Goal: Find specific page/section: Find specific page/section

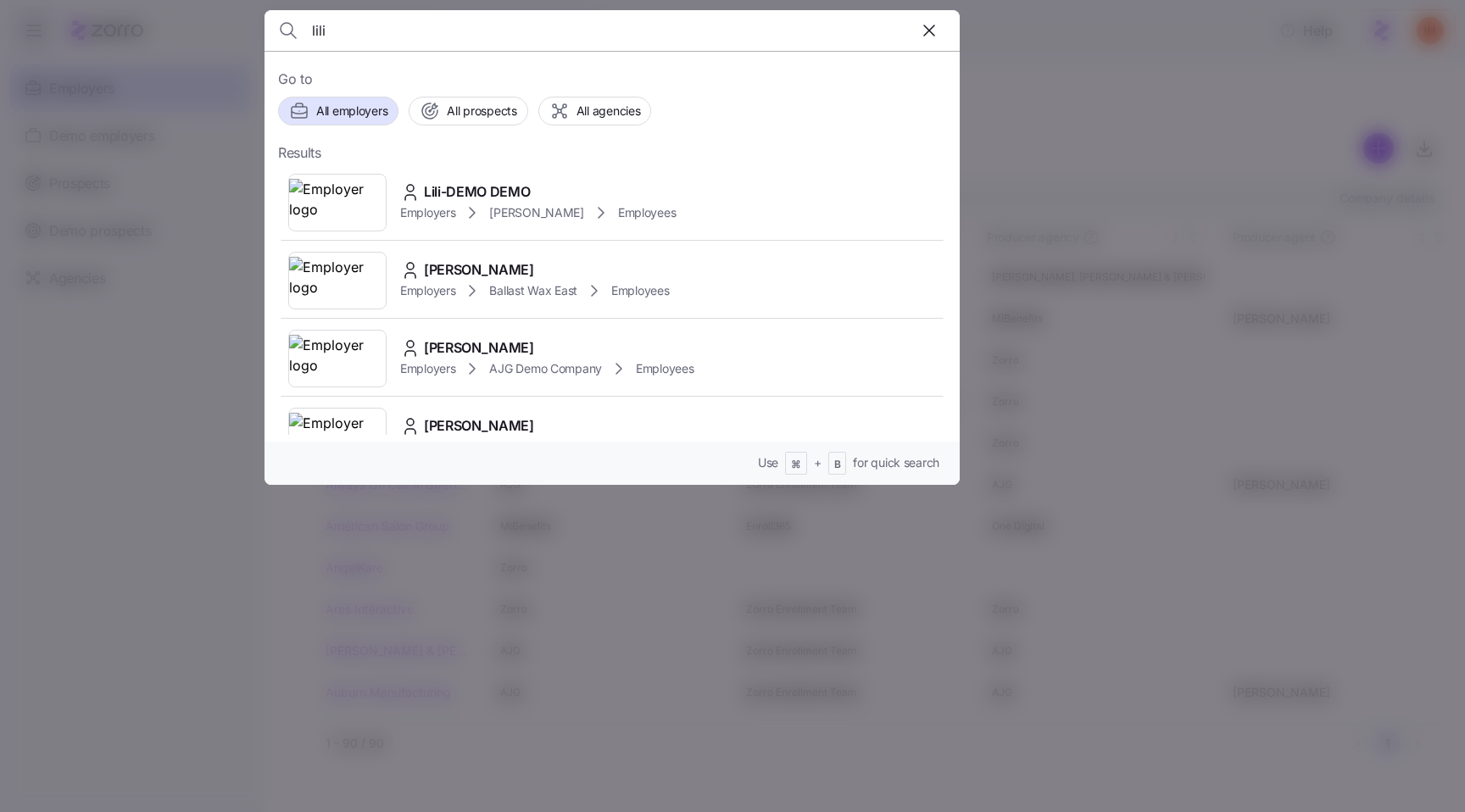
type input "lili"
click at [1039, 143] on div at bounding box center [732, 406] width 1465 height 812
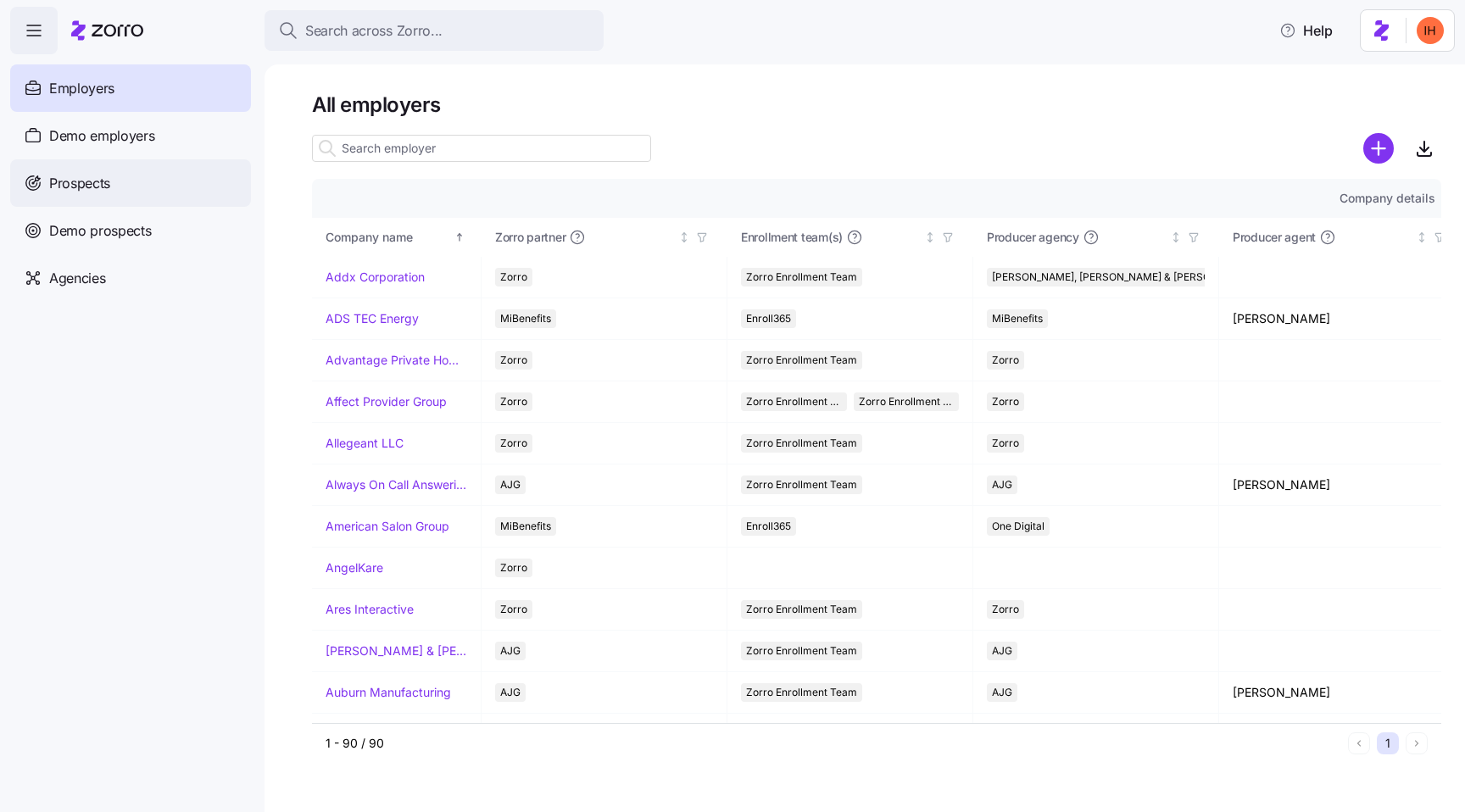
click at [87, 191] on span "Prospects" at bounding box center [80, 183] width 61 height 21
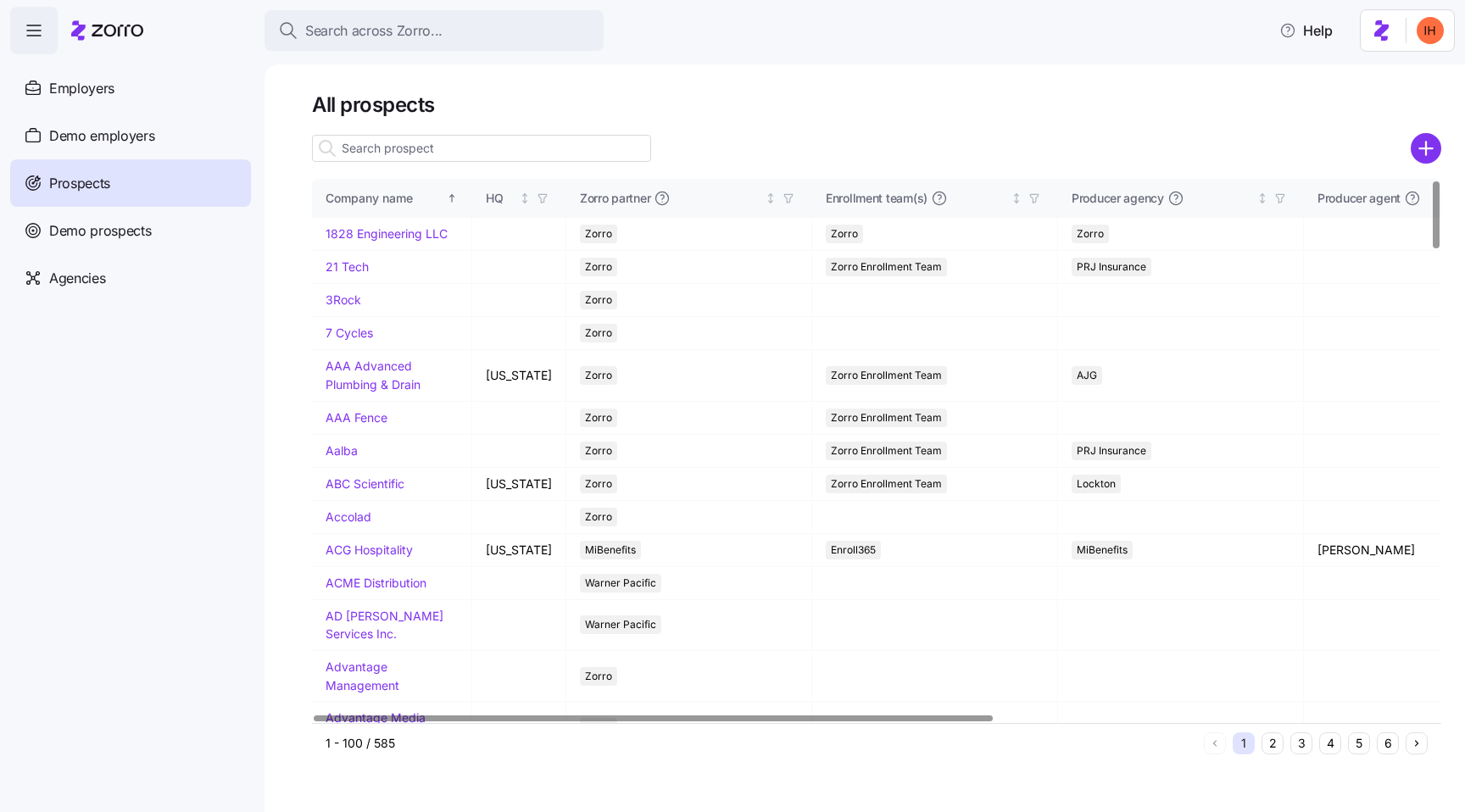
click at [379, 151] on input at bounding box center [481, 147] width 339 height 27
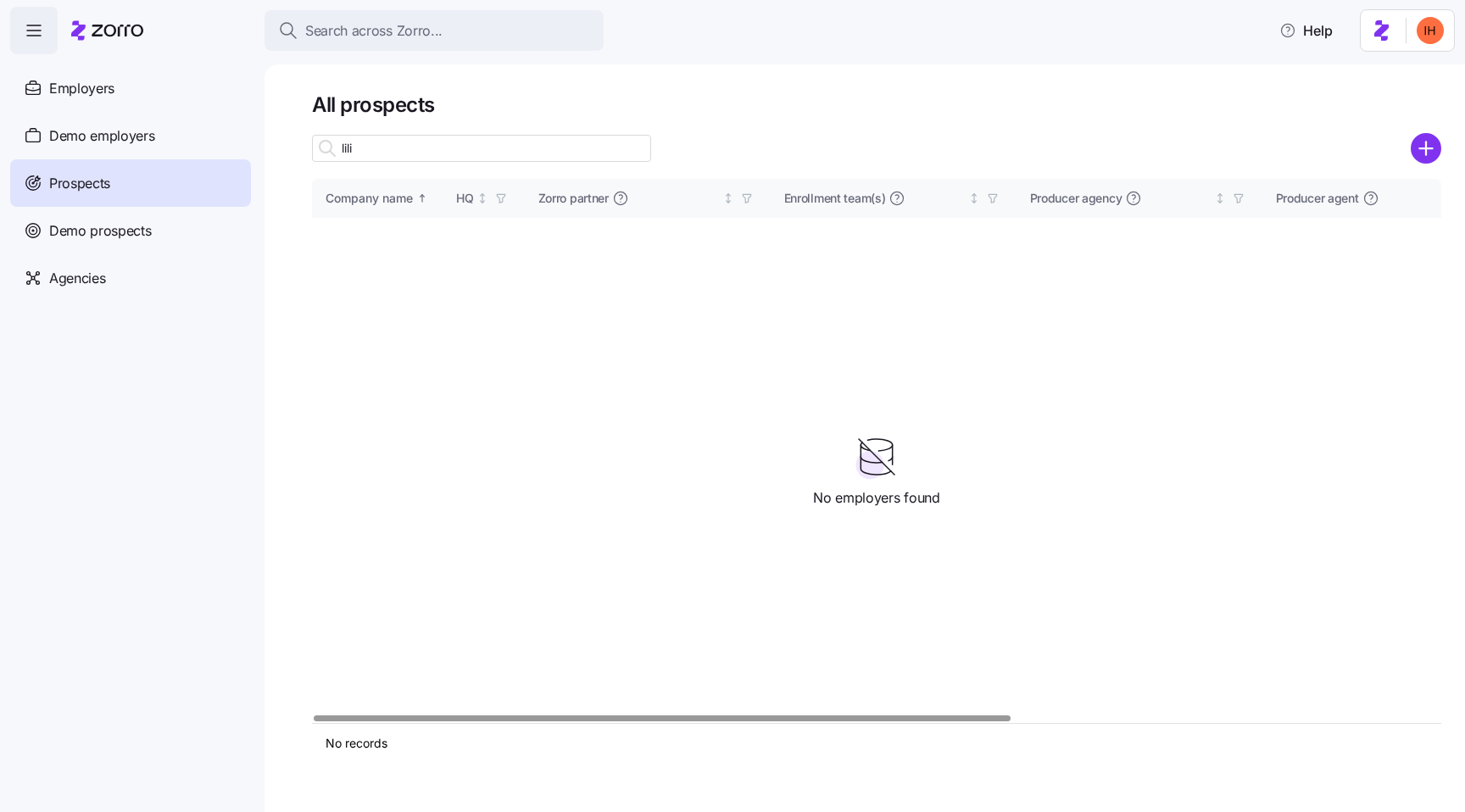
click at [458, 140] on input "lili" at bounding box center [481, 147] width 339 height 27
click at [364, 141] on input "lili" at bounding box center [481, 147] width 339 height 27
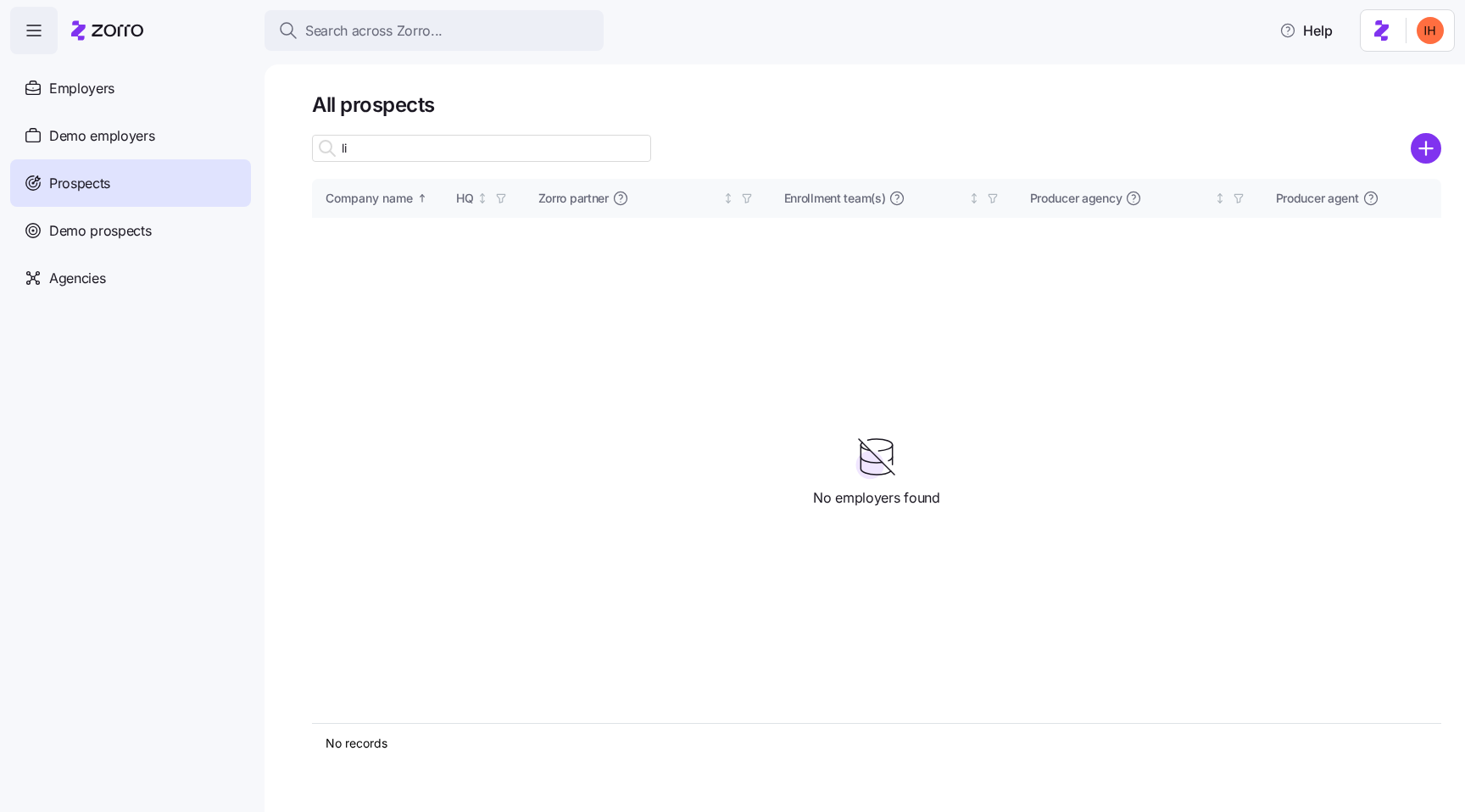
type input "l"
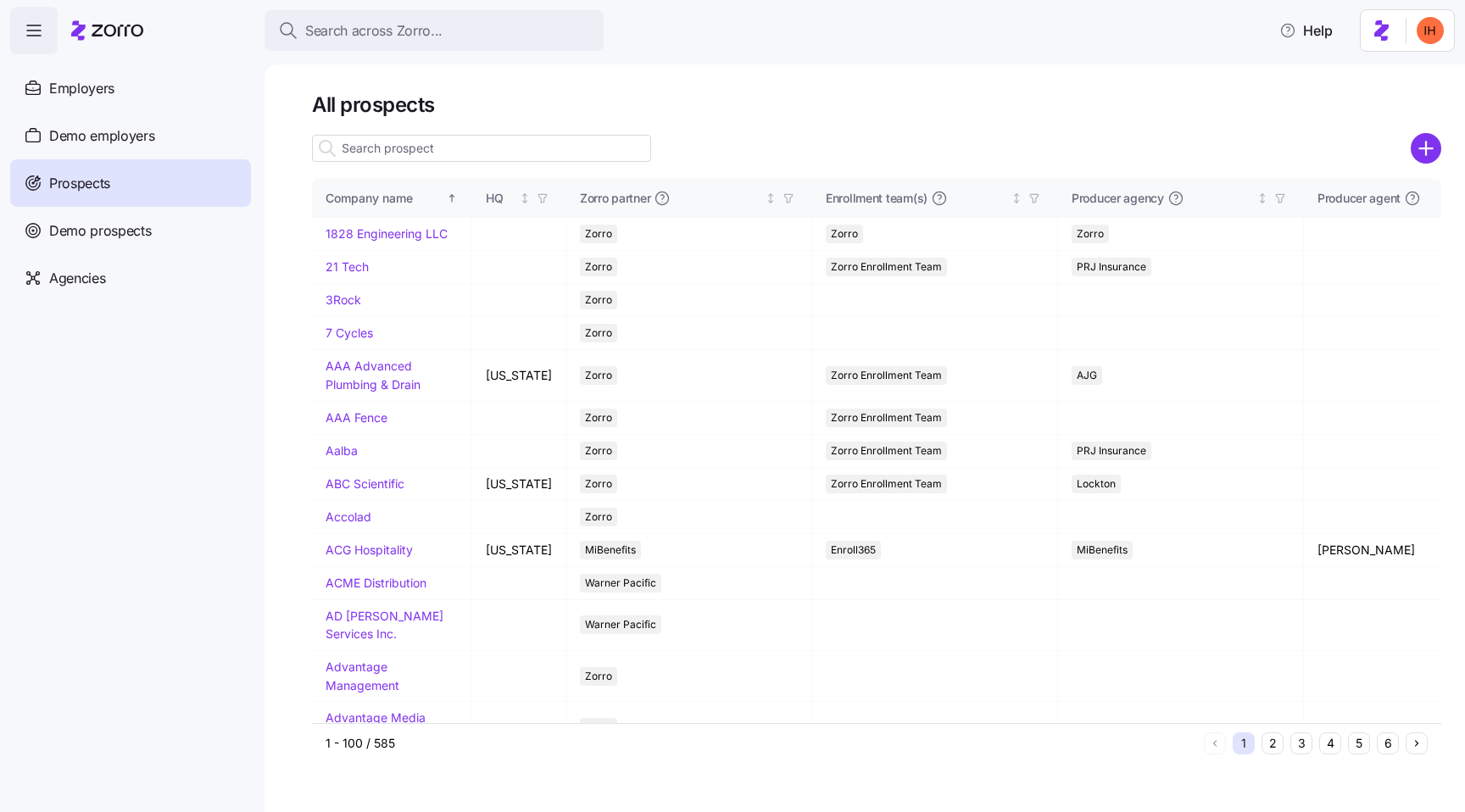
click at [989, 162] on div at bounding box center [877, 148] width 1129 height 34
click at [1393, 742] on button "6" at bounding box center [1388, 743] width 22 height 22
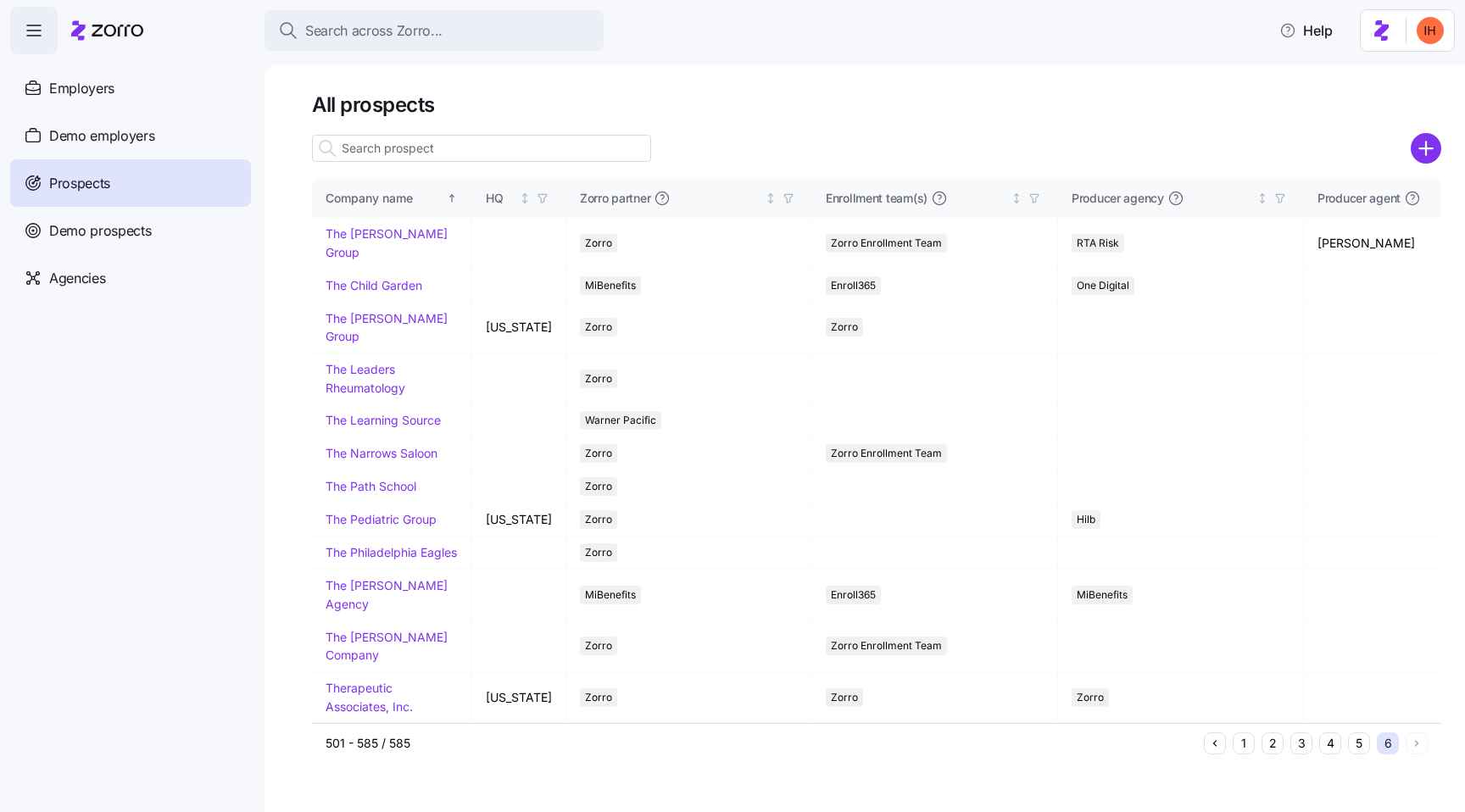
click at [1245, 744] on button "1" at bounding box center [1244, 743] width 22 height 22
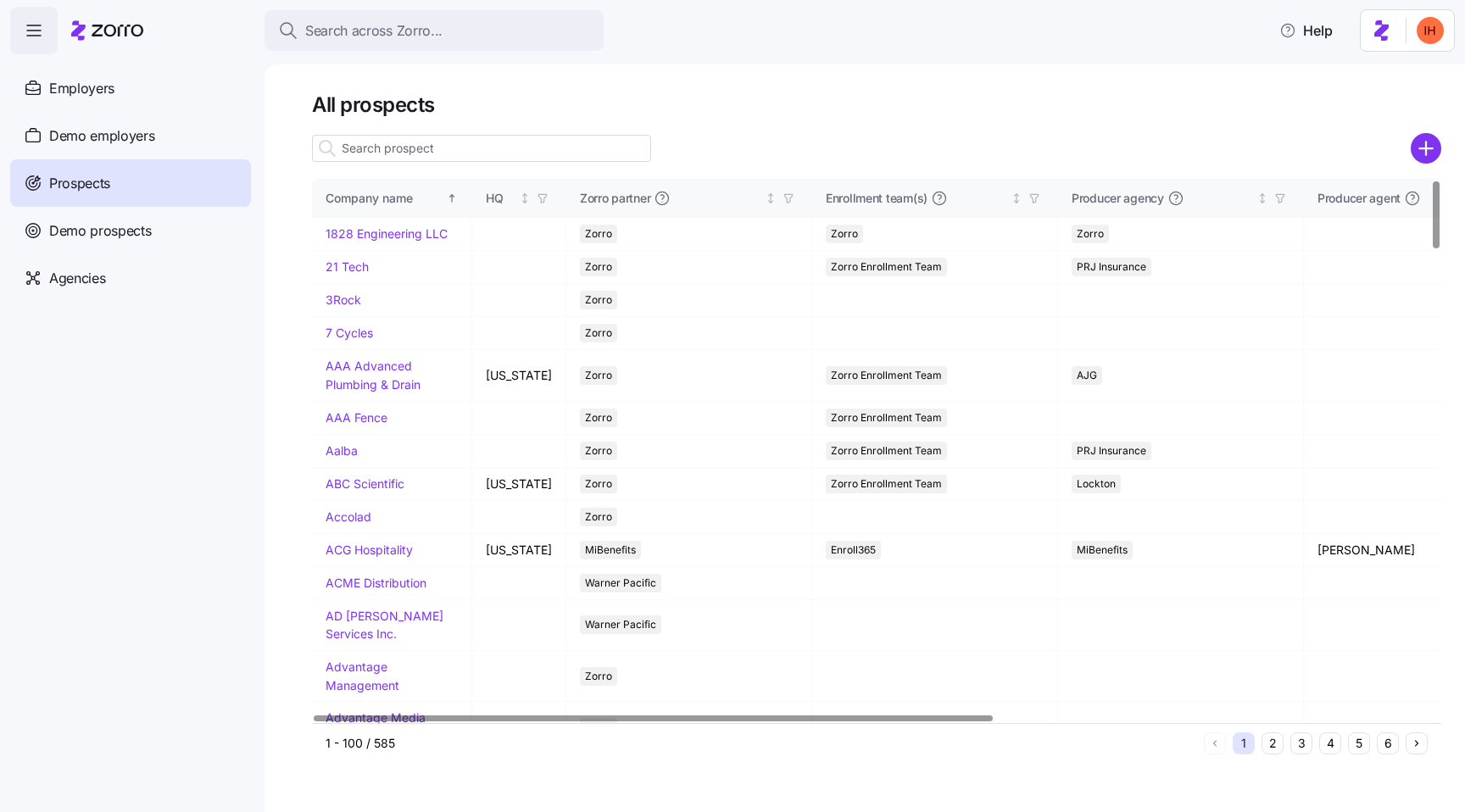
click at [439, 144] on input at bounding box center [481, 147] width 339 height 27
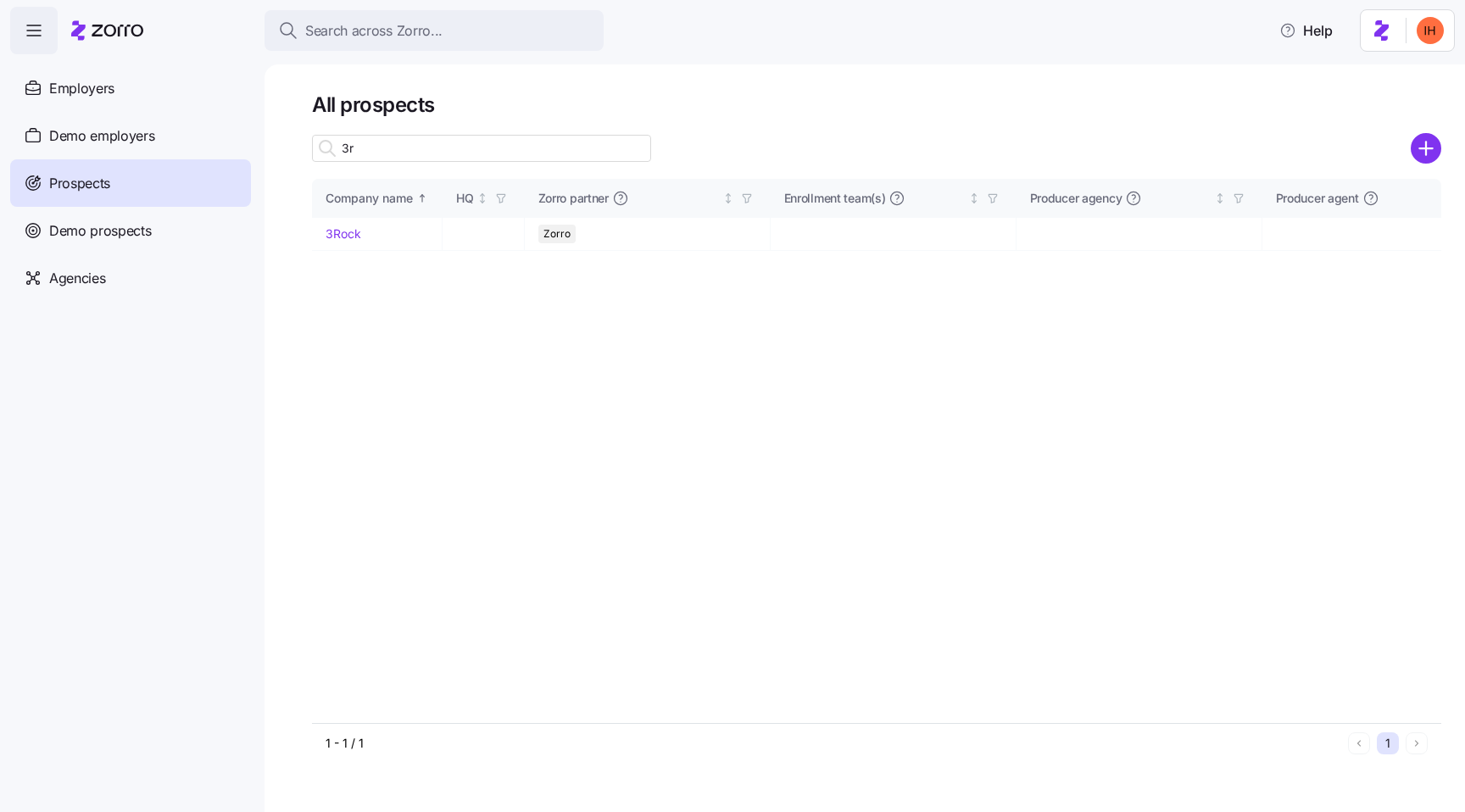
type input "3"
click at [354, 157] on input at bounding box center [481, 147] width 339 height 27
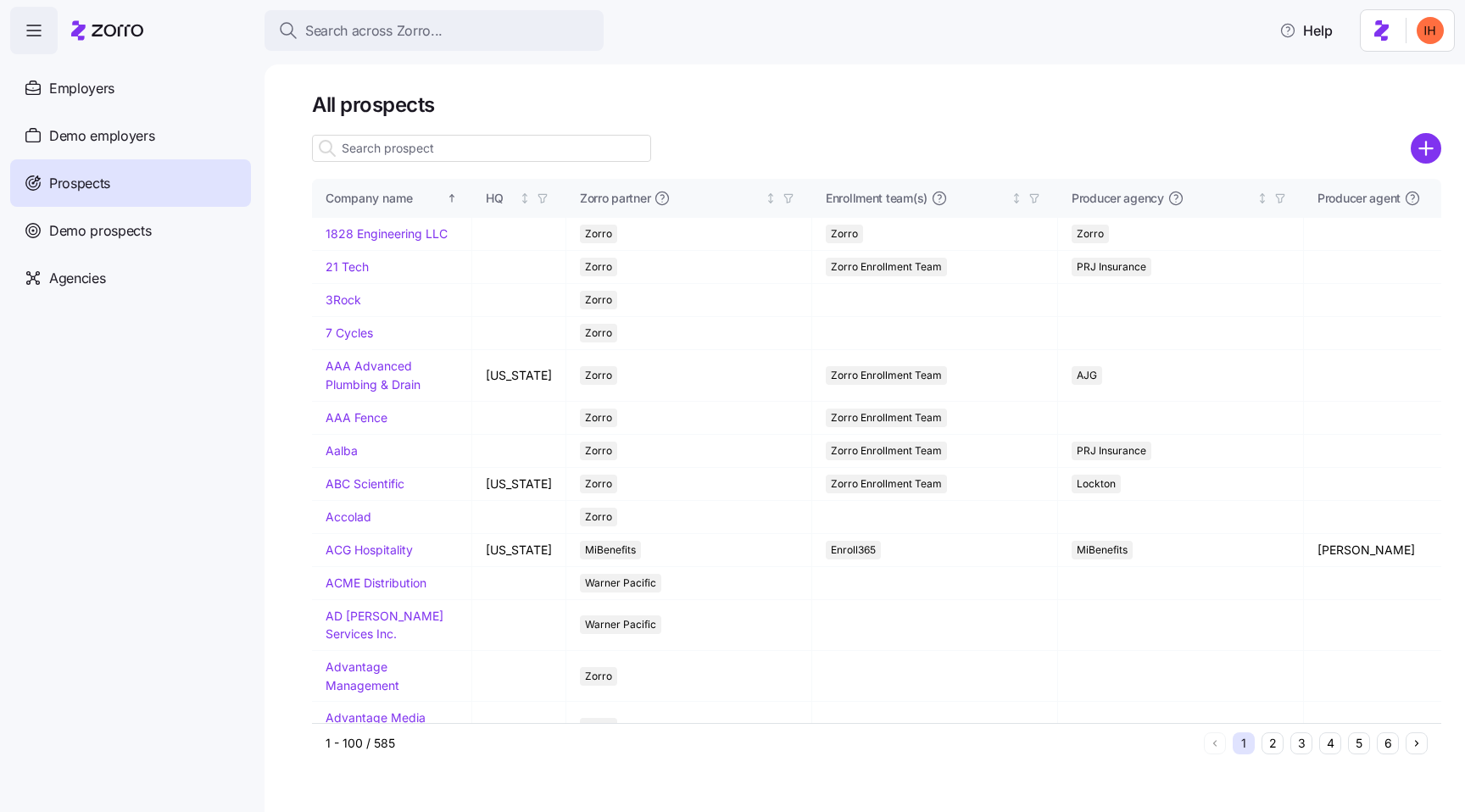
click at [354, 157] on input at bounding box center [481, 147] width 339 height 27
click at [527, 84] on div "All prospects Company name HQ Zorro partner Enrollment team(s) Producer agency …" at bounding box center [864, 437] width 1201 height 747
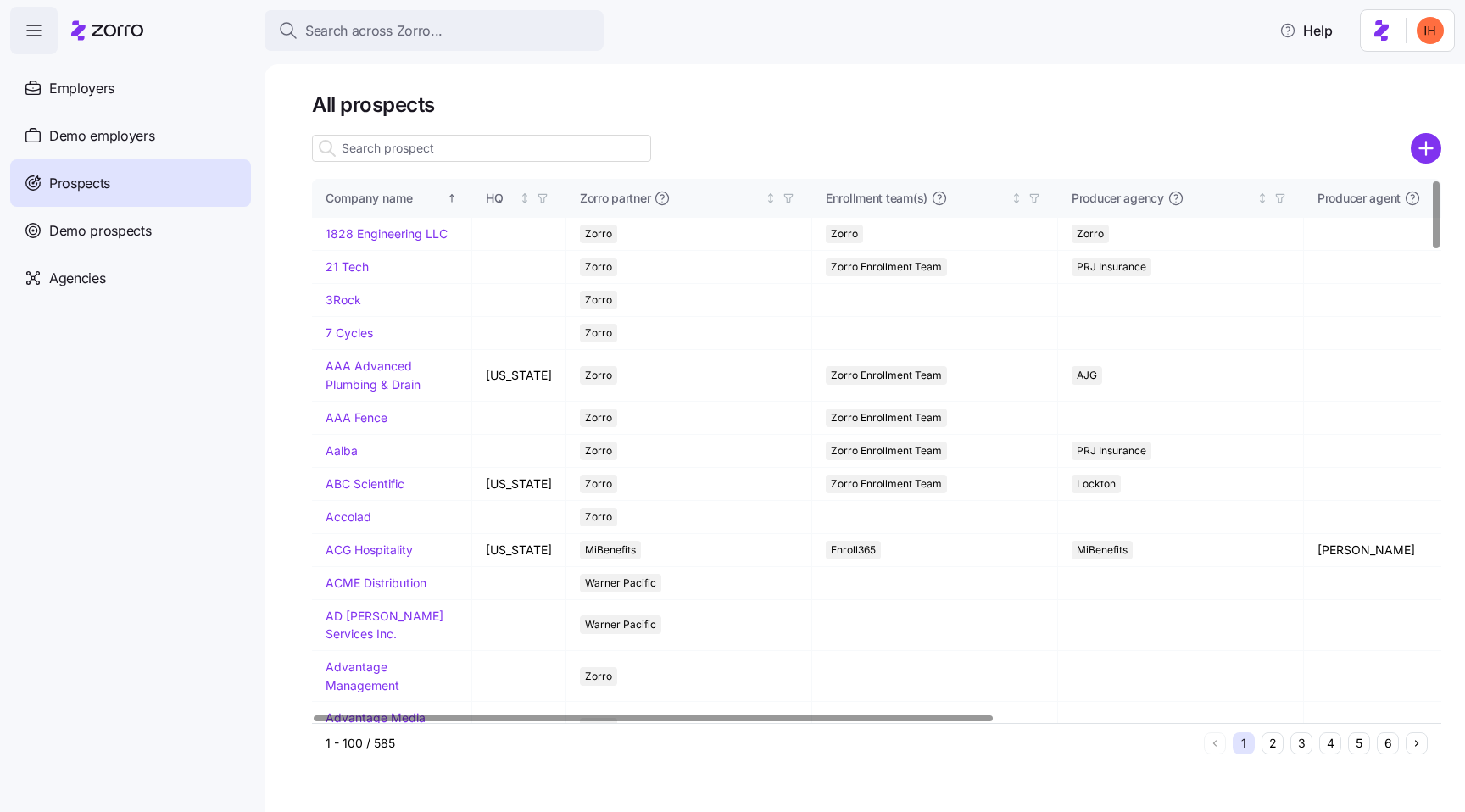
click at [1274, 743] on button "2" at bounding box center [1272, 743] width 22 height 22
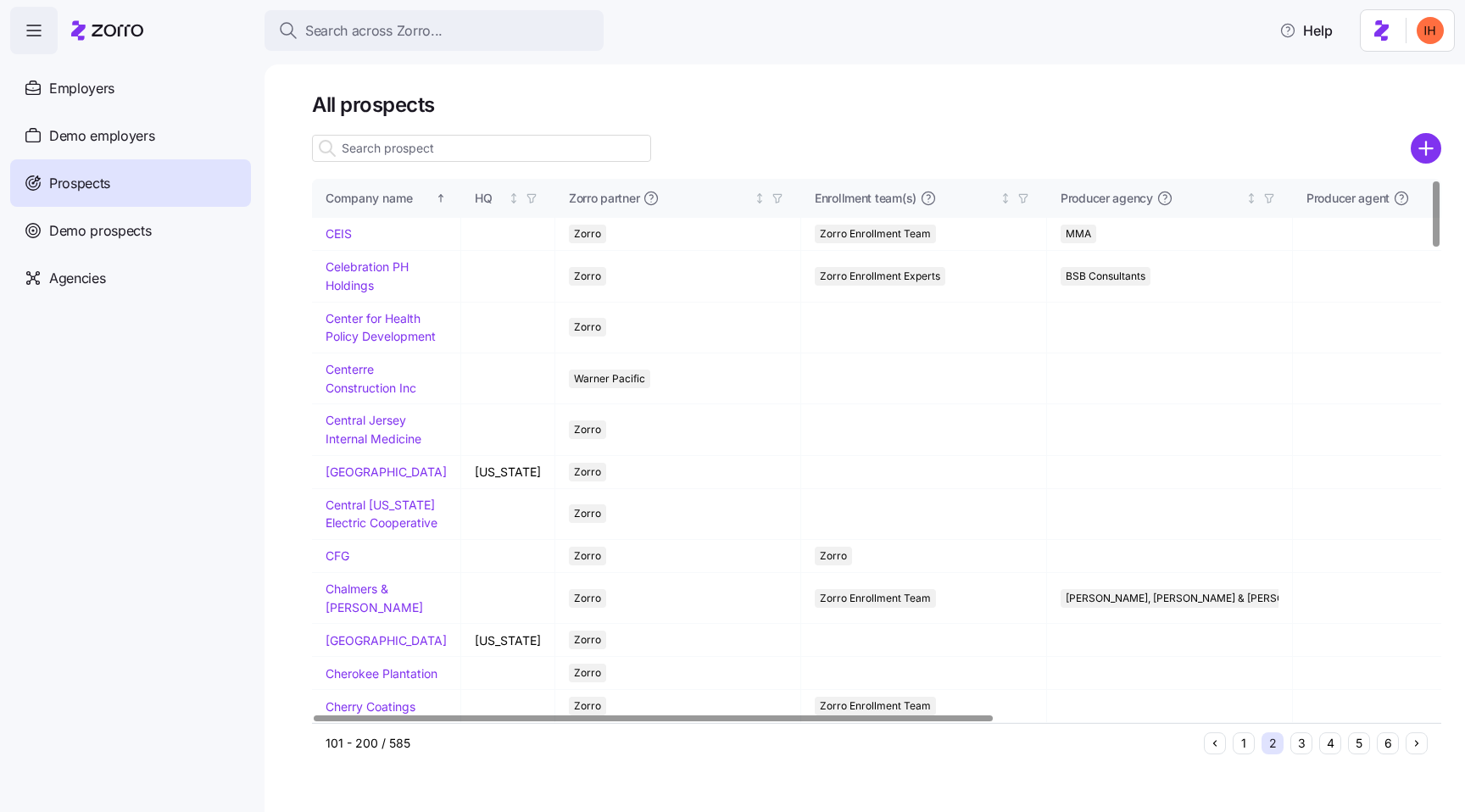
click at [1241, 744] on button "1" at bounding box center [1244, 743] width 22 height 22
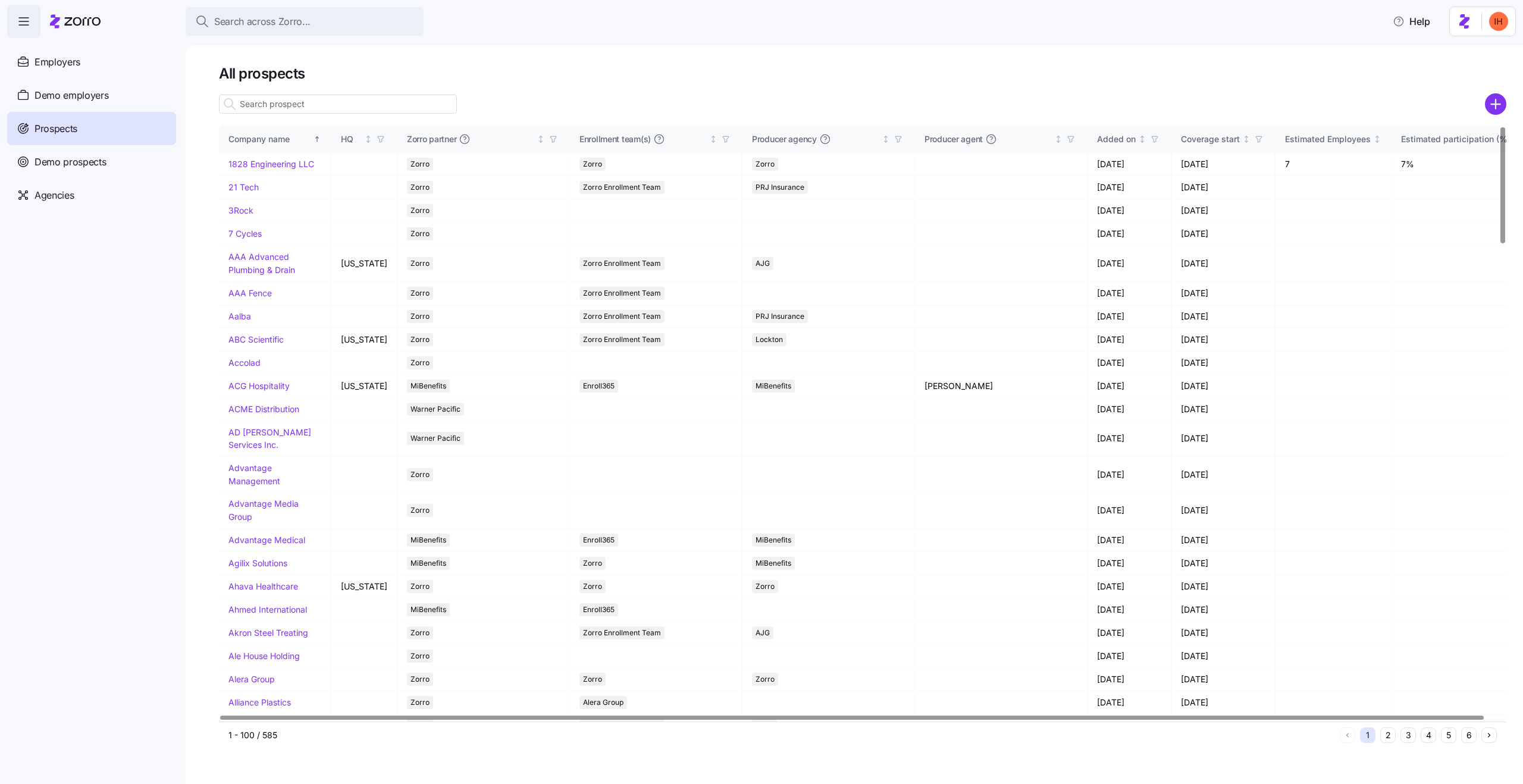
click at [553, 88] on div at bounding box center [862, 87] width 1288 height 9
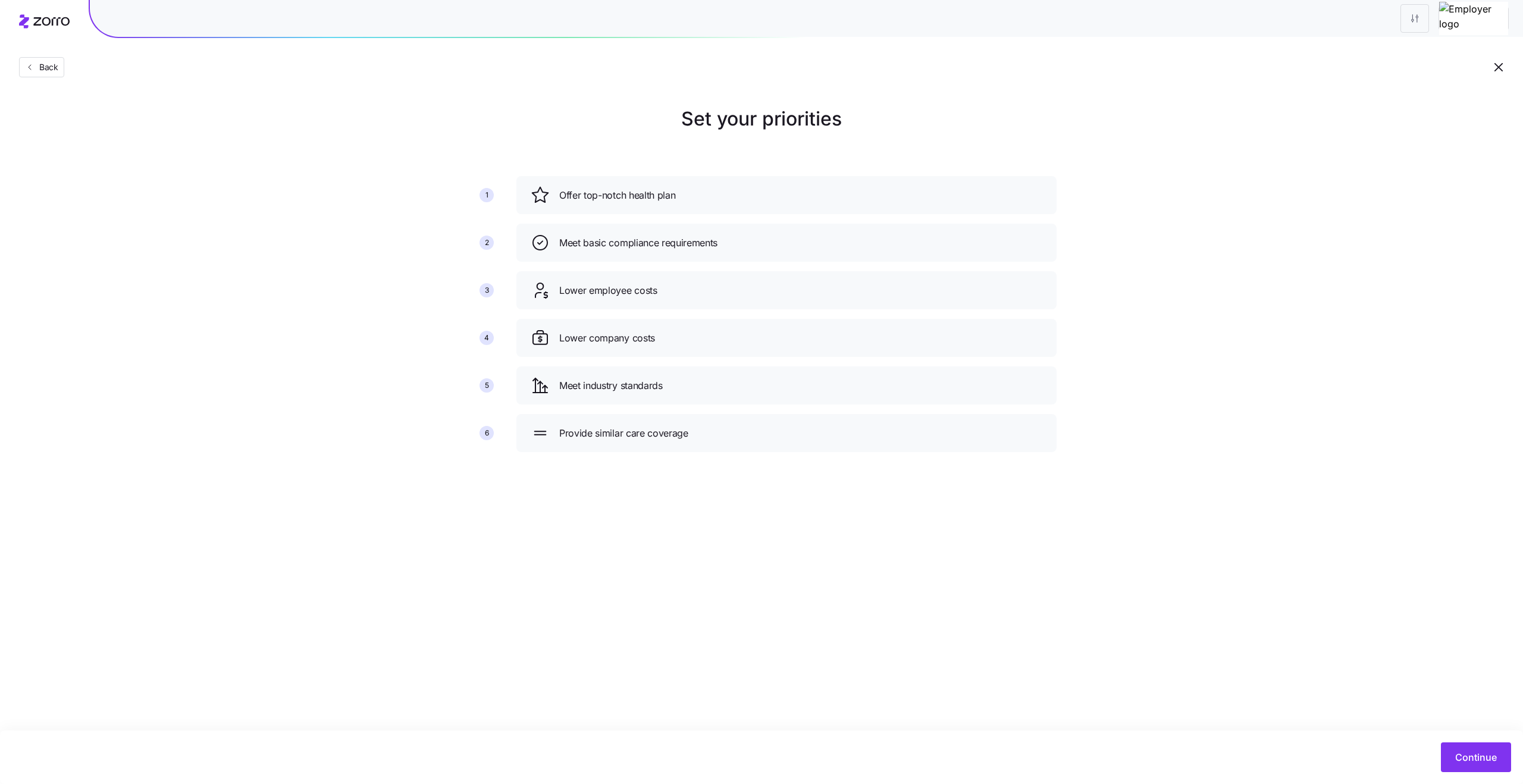
click at [1500, 71] on icon "button" at bounding box center [1498, 67] width 14 height 14
